Goal: Task Accomplishment & Management: Use online tool/utility

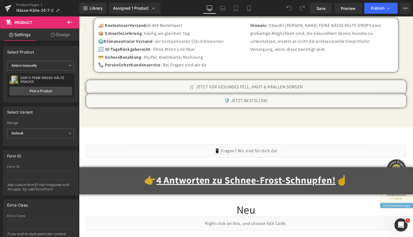
scroll to position [2944, 0]
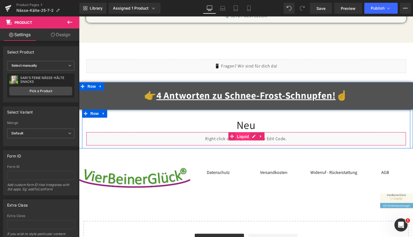
click at [242, 132] on span "Liquid" at bounding box center [243, 136] width 15 height 8
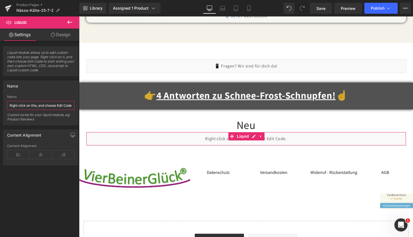
click at [32, 108] on input "Right click on this, and choose Edit Code." at bounding box center [40, 105] width 67 height 9
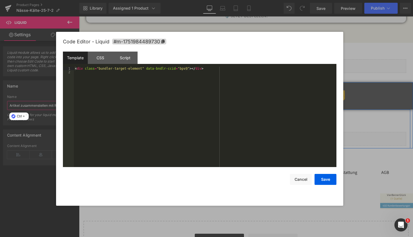
click at [253, 135] on icon at bounding box center [252, 136] width 3 height 3
type input "Artikel zusammenstellen mit Rabatt"
click at [174, 67] on div "< div class = "bundler-target-element" data-bndlr-ccid = "bpv9" > </ div >" at bounding box center [205, 121] width 263 height 108
click at [100, 59] on div "CSS" at bounding box center [100, 57] width 25 height 12
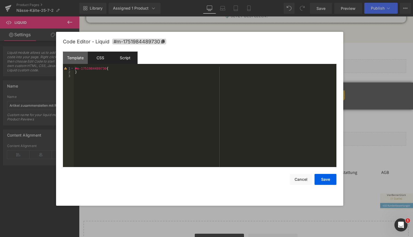
click at [126, 57] on div "Script" at bounding box center [125, 57] width 25 height 12
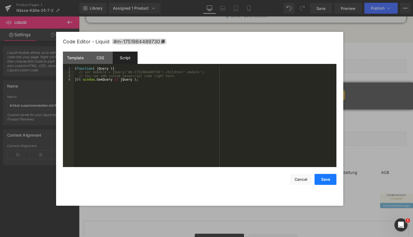
click at [326, 177] on button "Save" at bounding box center [326, 179] width 22 height 11
